Goal: Entertainment & Leisure: Consume media (video, audio)

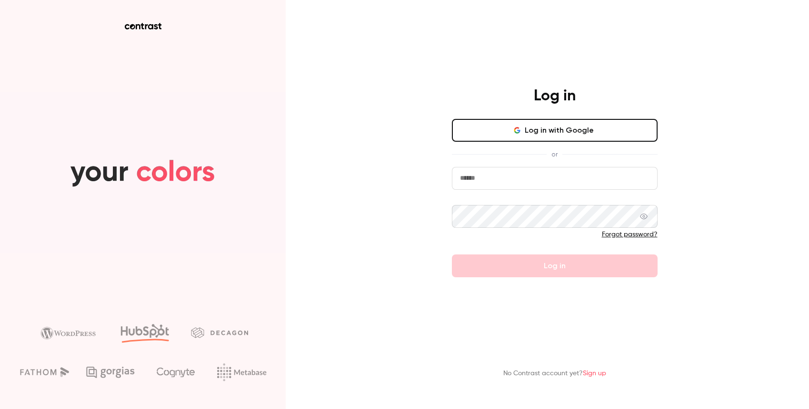
click at [491, 135] on button "Log in with Google" at bounding box center [555, 130] width 206 height 23
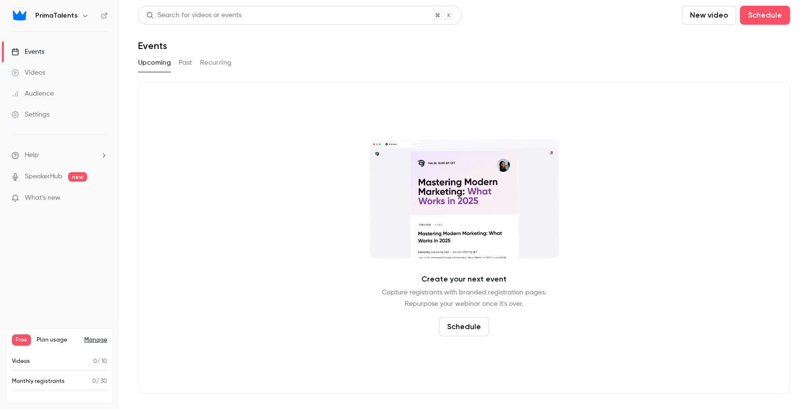
click at [187, 68] on button "Past" at bounding box center [186, 62] width 14 height 15
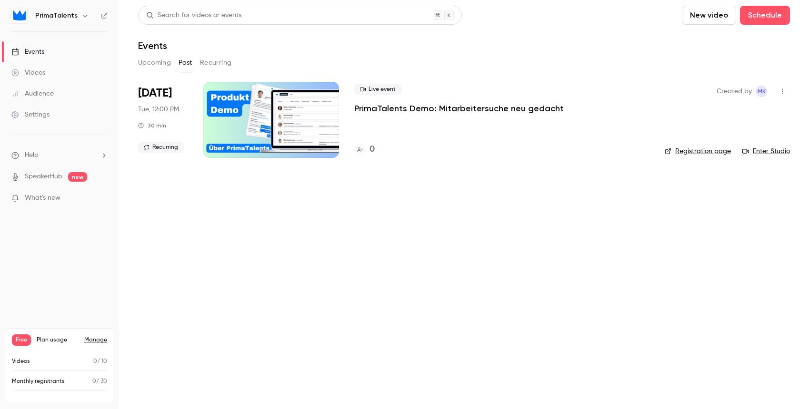
click at [52, 70] on link "Videos" at bounding box center [59, 72] width 119 height 21
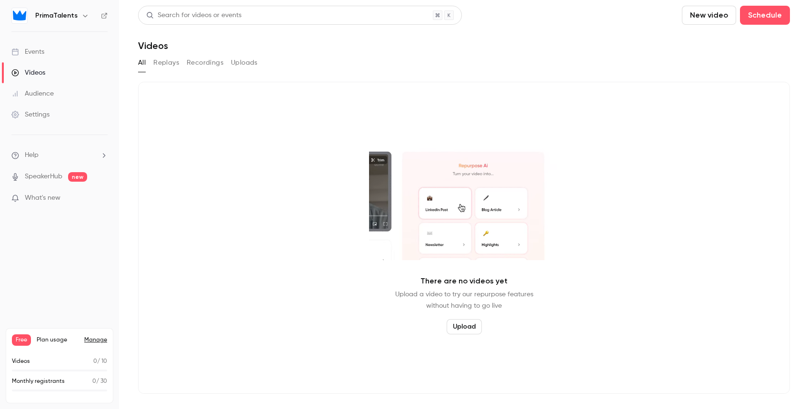
click at [204, 63] on button "Recordings" at bounding box center [205, 62] width 37 height 15
click at [169, 60] on button "Replays" at bounding box center [166, 62] width 26 height 15
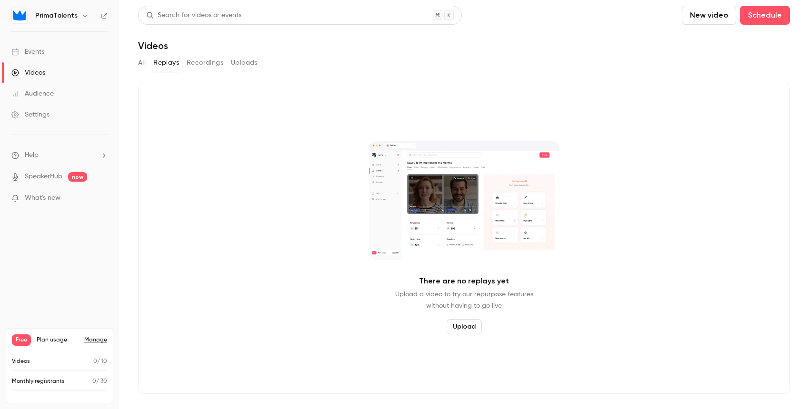
click at [132, 65] on main "Search for videos or events New video Schedule Videos All Replays Recordings Up…" at bounding box center [464, 204] width 690 height 409
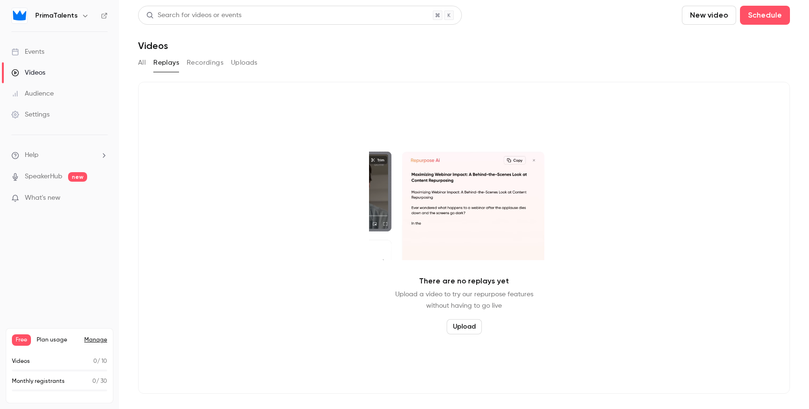
click at [144, 68] on button "All" at bounding box center [142, 62] width 8 height 15
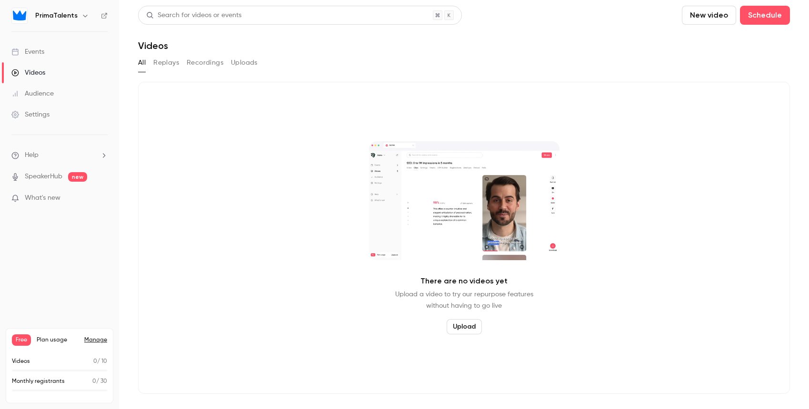
click at [88, 340] on link "Manage" at bounding box center [95, 341] width 23 height 8
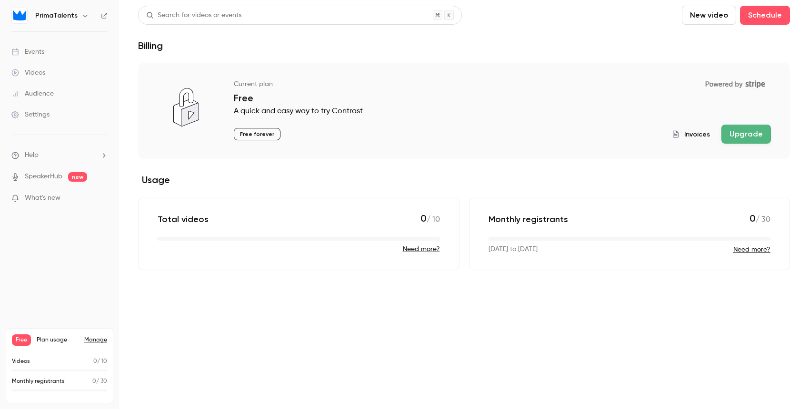
click at [737, 133] on button "Upgrade" at bounding box center [746, 134] width 50 height 19
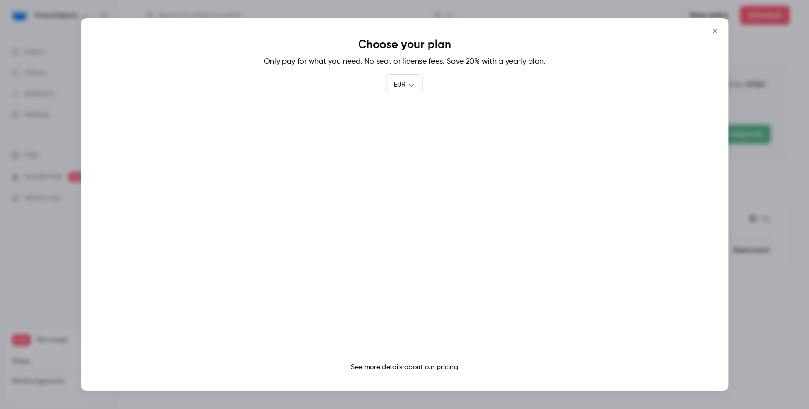
click at [400, 367] on link "See more details about our pricing" at bounding box center [404, 367] width 107 height 7
click at [717, 32] on icon "Close" at bounding box center [714, 32] width 11 height 8
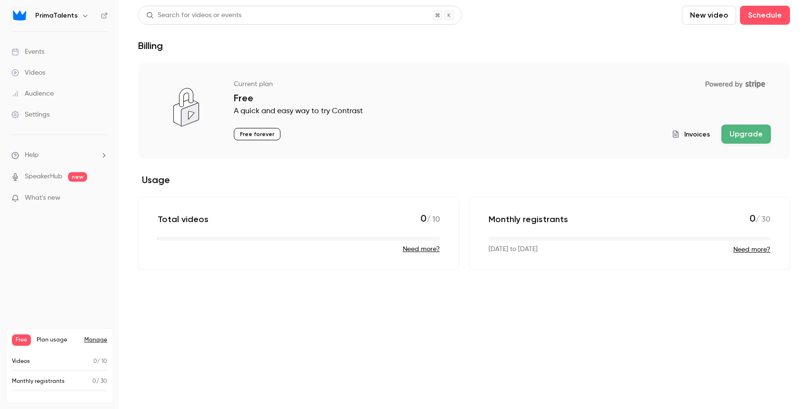
click at [69, 45] on link "Events" at bounding box center [59, 51] width 119 height 21
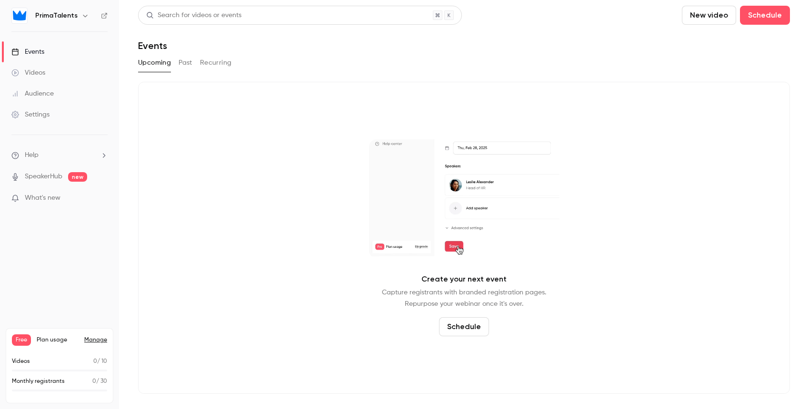
click at [55, 68] on link "Videos" at bounding box center [59, 72] width 119 height 21
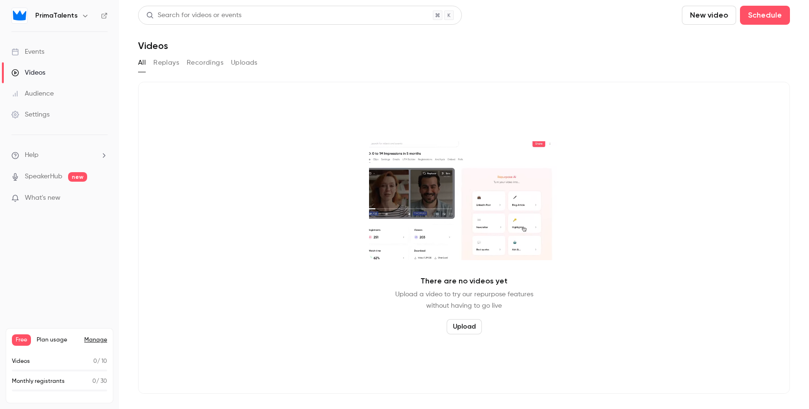
click at [54, 56] on link "Events" at bounding box center [59, 51] width 119 height 21
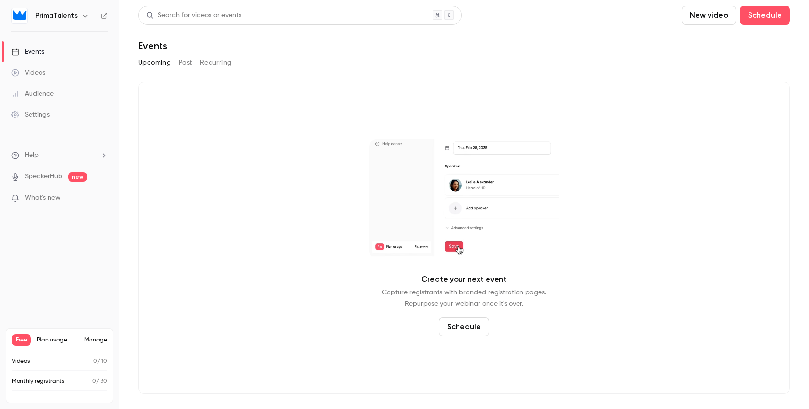
click at [716, 18] on button "New video" at bounding box center [709, 15] width 54 height 19
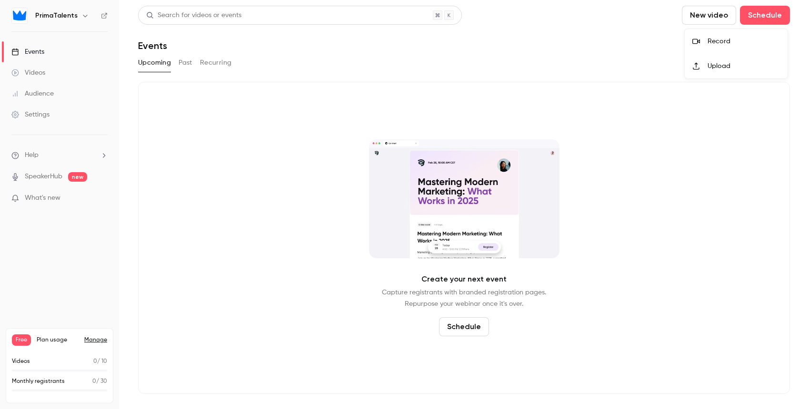
click at [727, 43] on div "Record" at bounding box center [744, 42] width 72 height 10
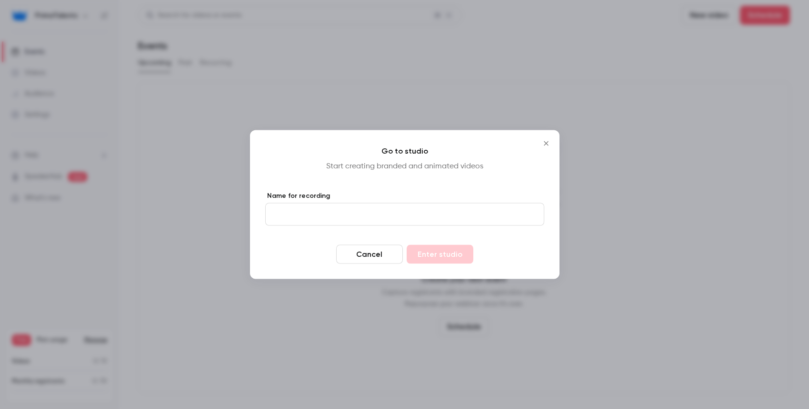
click at [390, 209] on input "Name for recording" at bounding box center [404, 214] width 279 height 23
type input "****"
click at [428, 250] on button "Enter studio" at bounding box center [440, 254] width 67 height 19
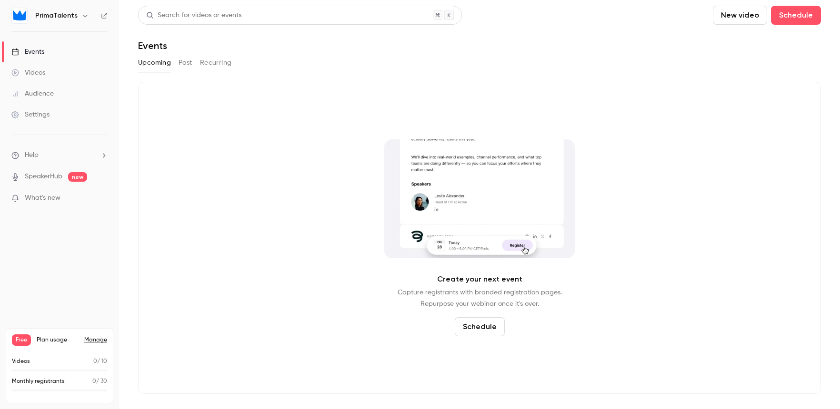
click at [42, 74] on div "Videos" at bounding box center [28, 73] width 34 height 10
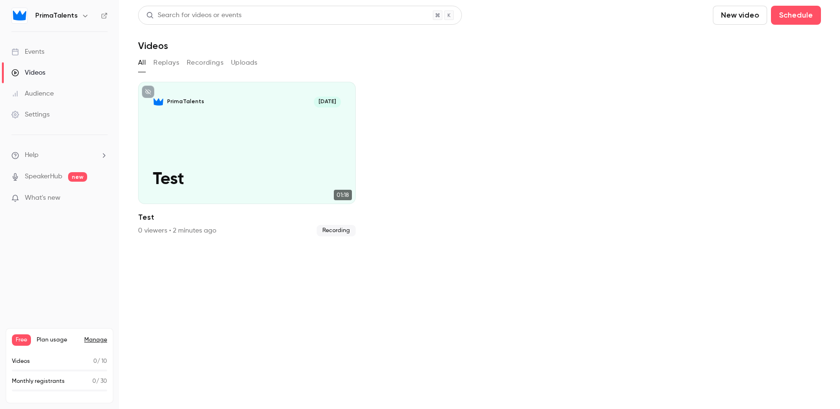
click at [194, 66] on button "Recordings" at bounding box center [205, 62] width 37 height 15
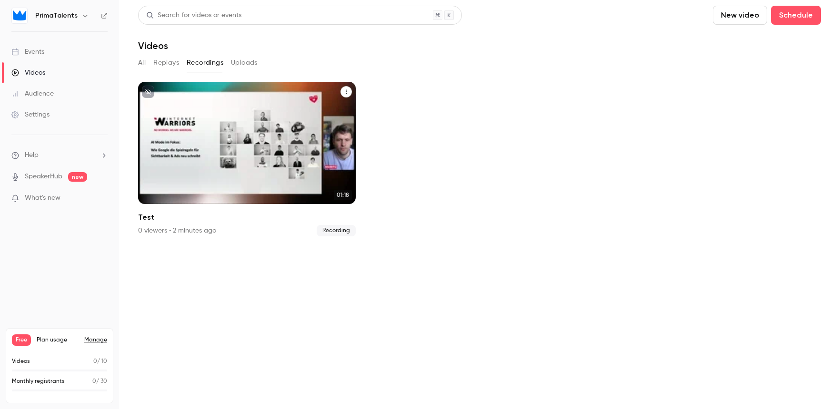
click at [307, 151] on div "PrimaTalents [DATE] Test" at bounding box center [247, 143] width 218 height 122
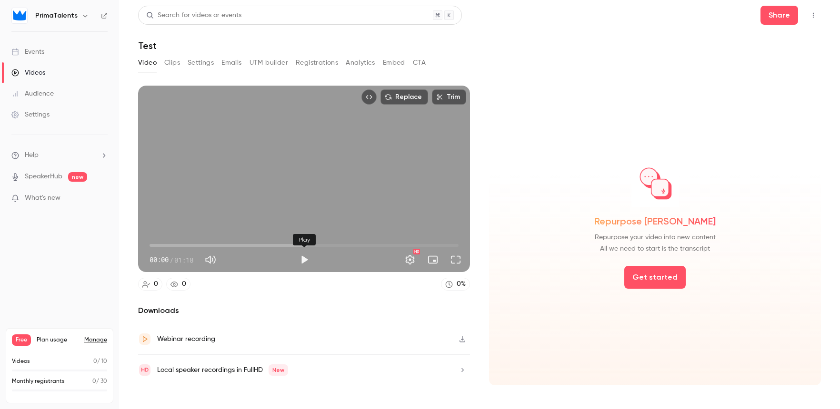
click at [304, 259] on button "Play" at bounding box center [304, 259] width 19 height 19
click at [454, 258] on button "Full screen" at bounding box center [455, 259] width 19 height 19
type input "****"
click at [430, 340] on div "Webinar recording" at bounding box center [304, 339] width 332 height 31
